Goal: Task Accomplishment & Management: Use online tool/utility

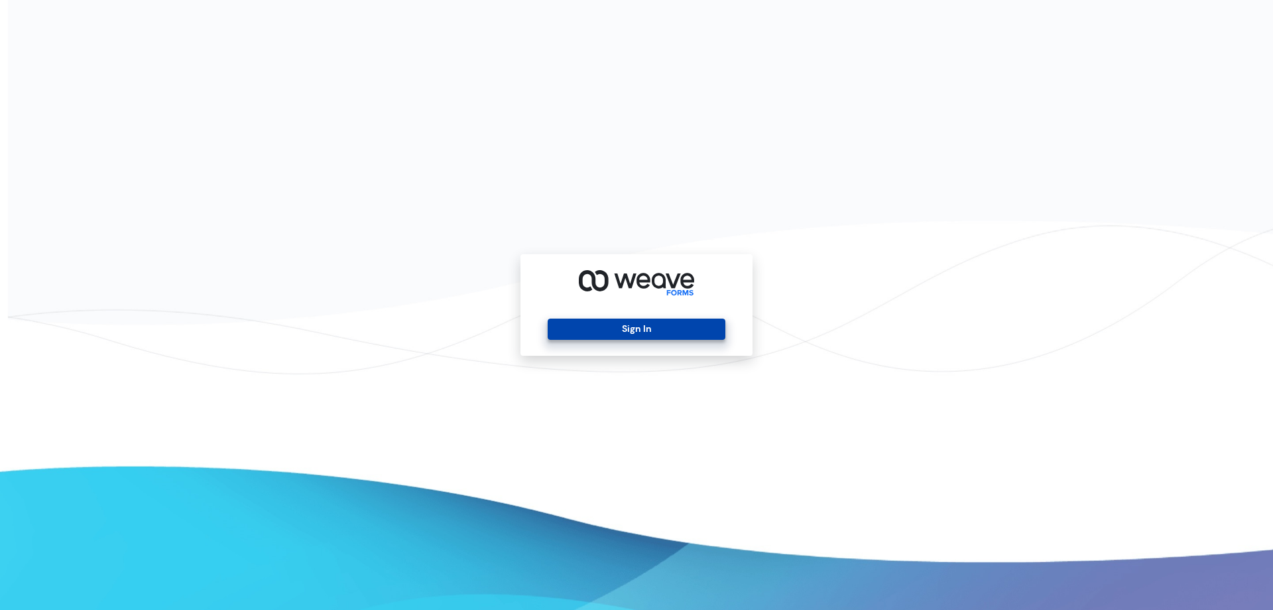
click at [645, 332] on button "Sign In" at bounding box center [636, 328] width 177 height 21
